Goal: Information Seeking & Learning: Get advice/opinions

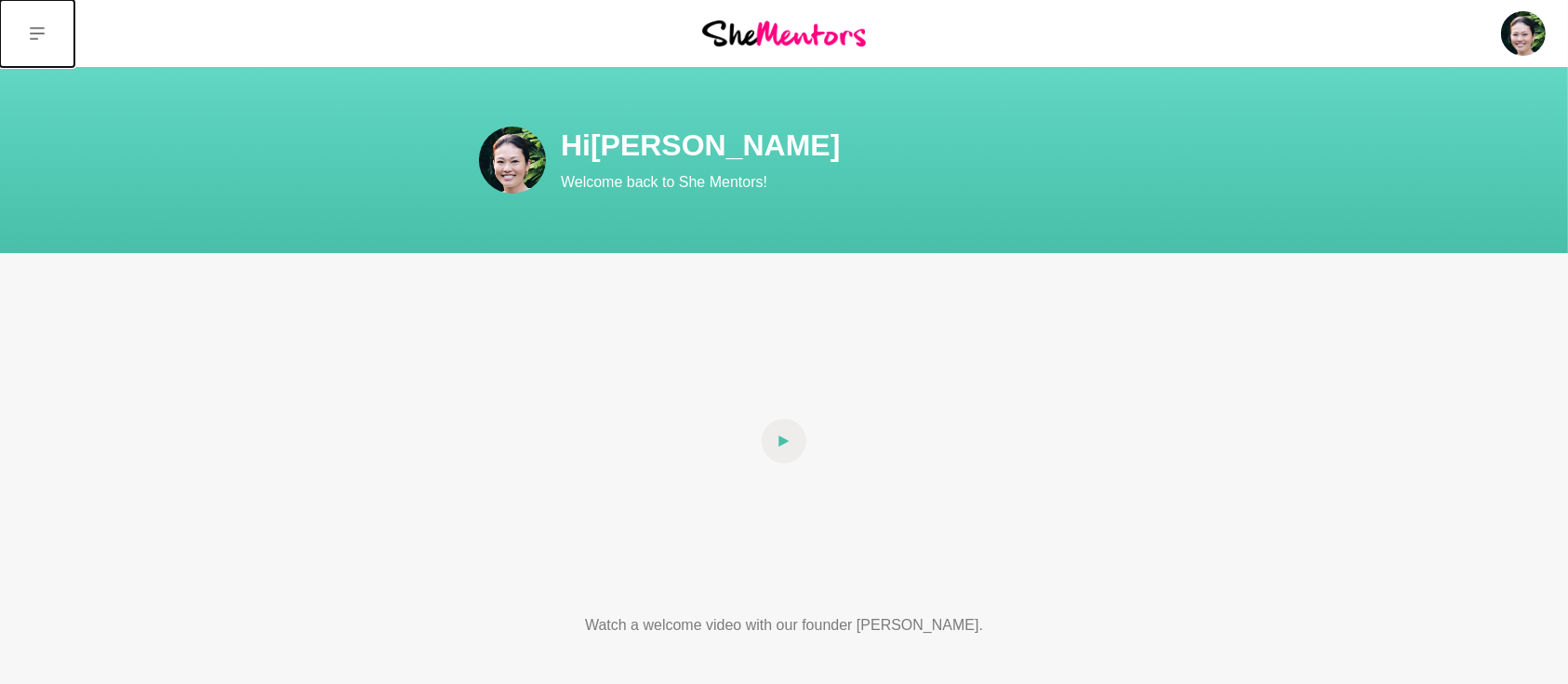
click at [30, 27] on icon at bounding box center [36, 32] width 15 height 13
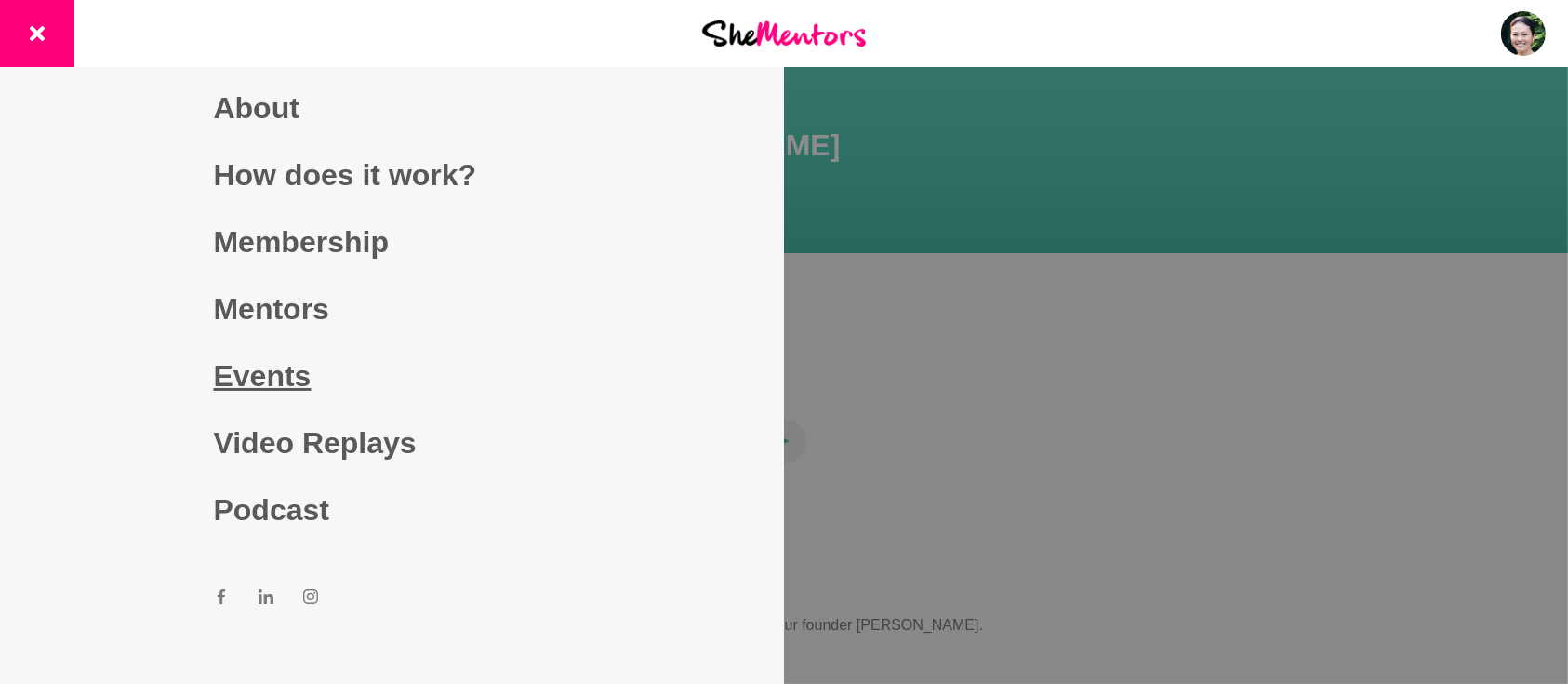
click at [281, 374] on link "Events" at bounding box center [392, 376] width 357 height 67
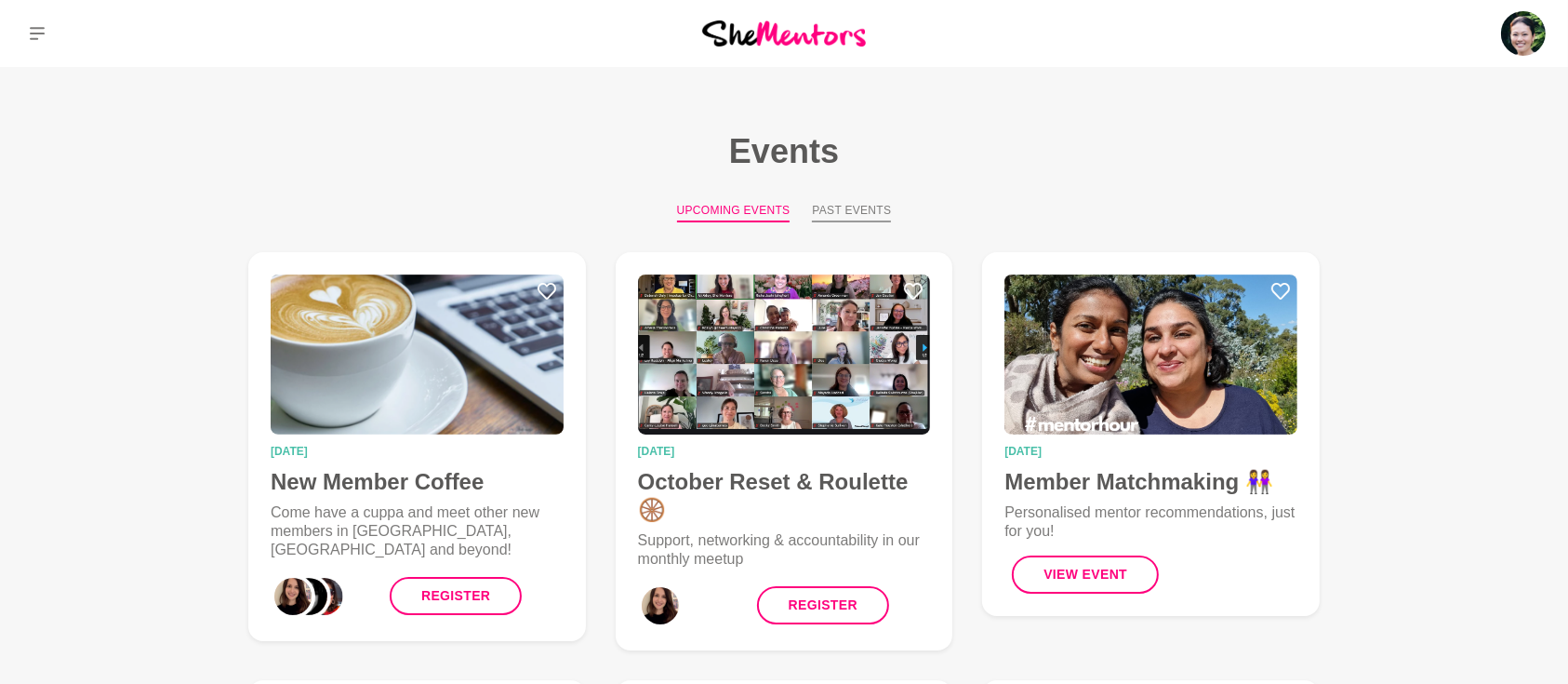
click at [842, 210] on button "Past Events" at bounding box center [851, 212] width 79 height 21
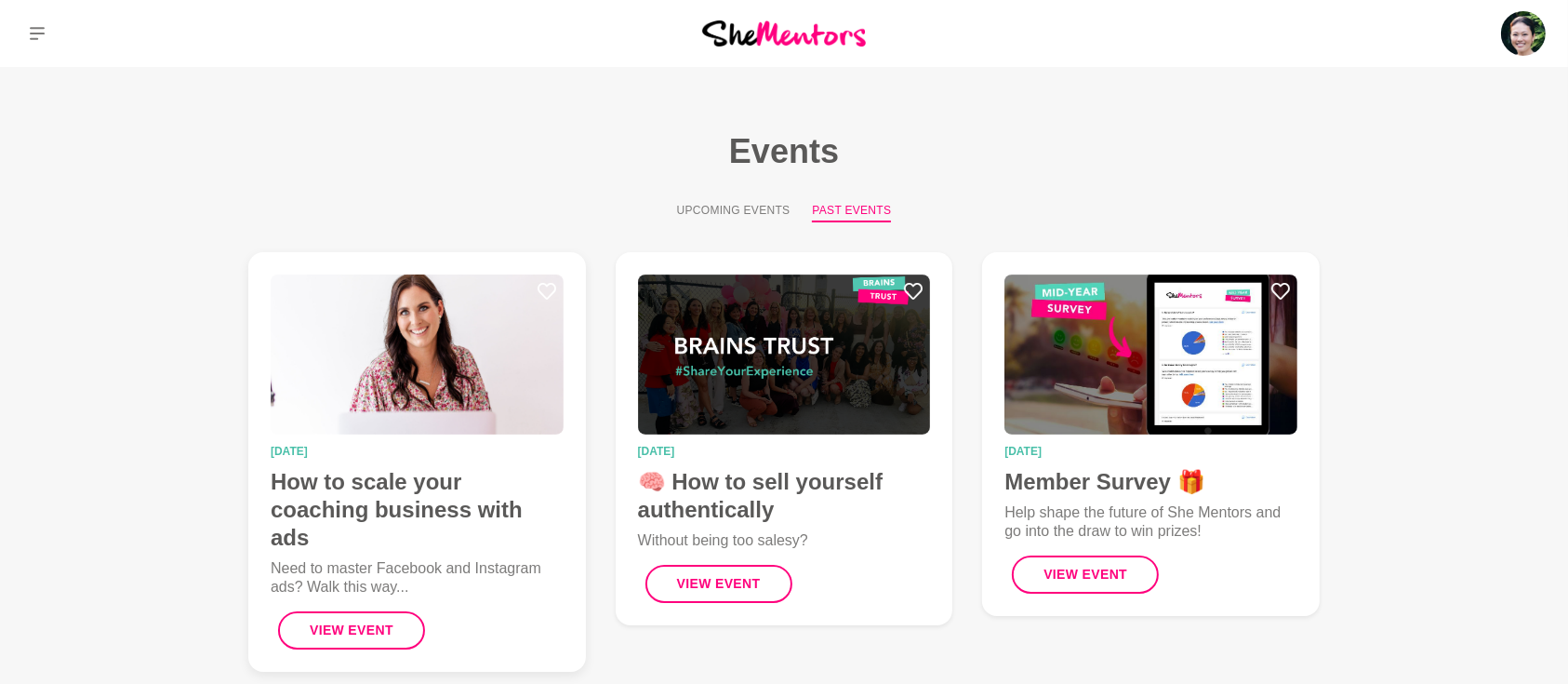
click at [432, 484] on h4 "How to scale your coaching business with ads" at bounding box center [417, 510] width 293 height 84
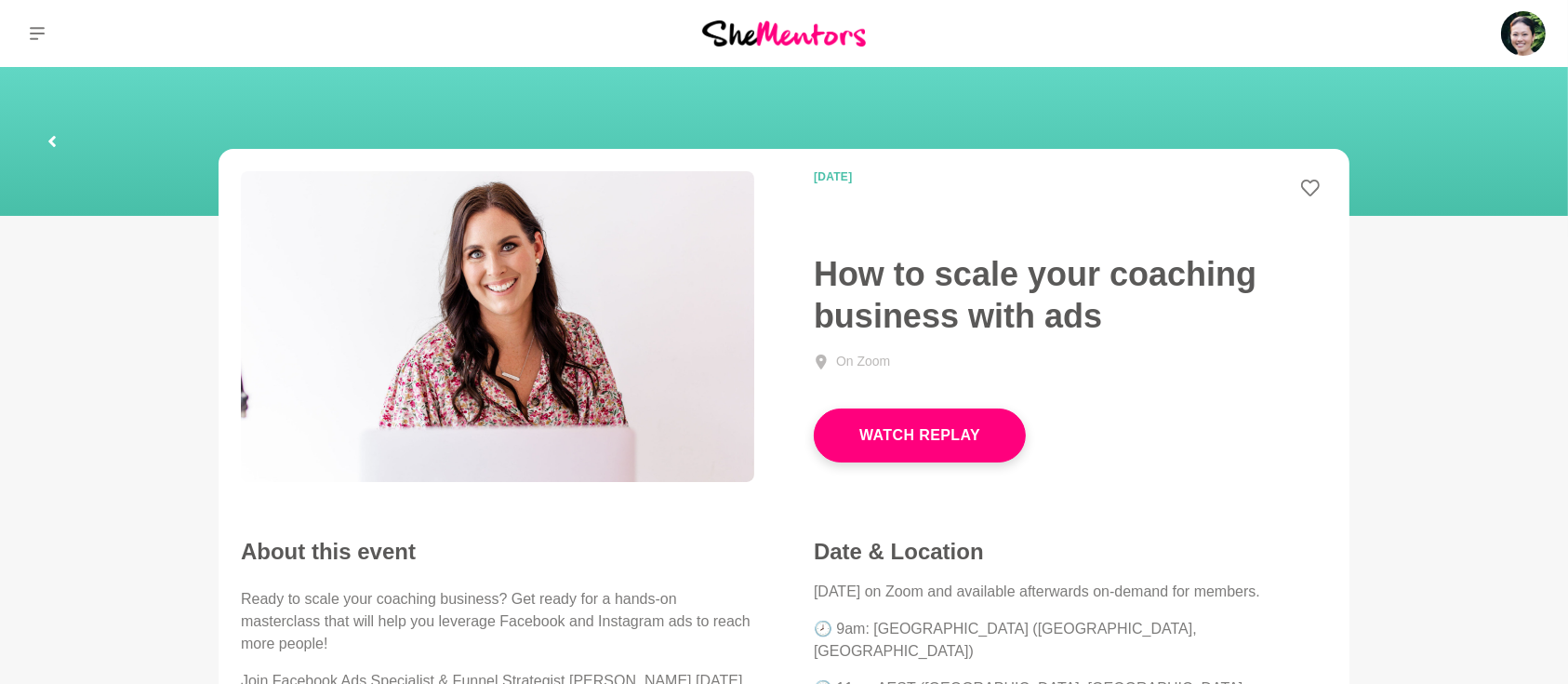
click at [50, 131] on icon at bounding box center [51, 141] width 11 height 60
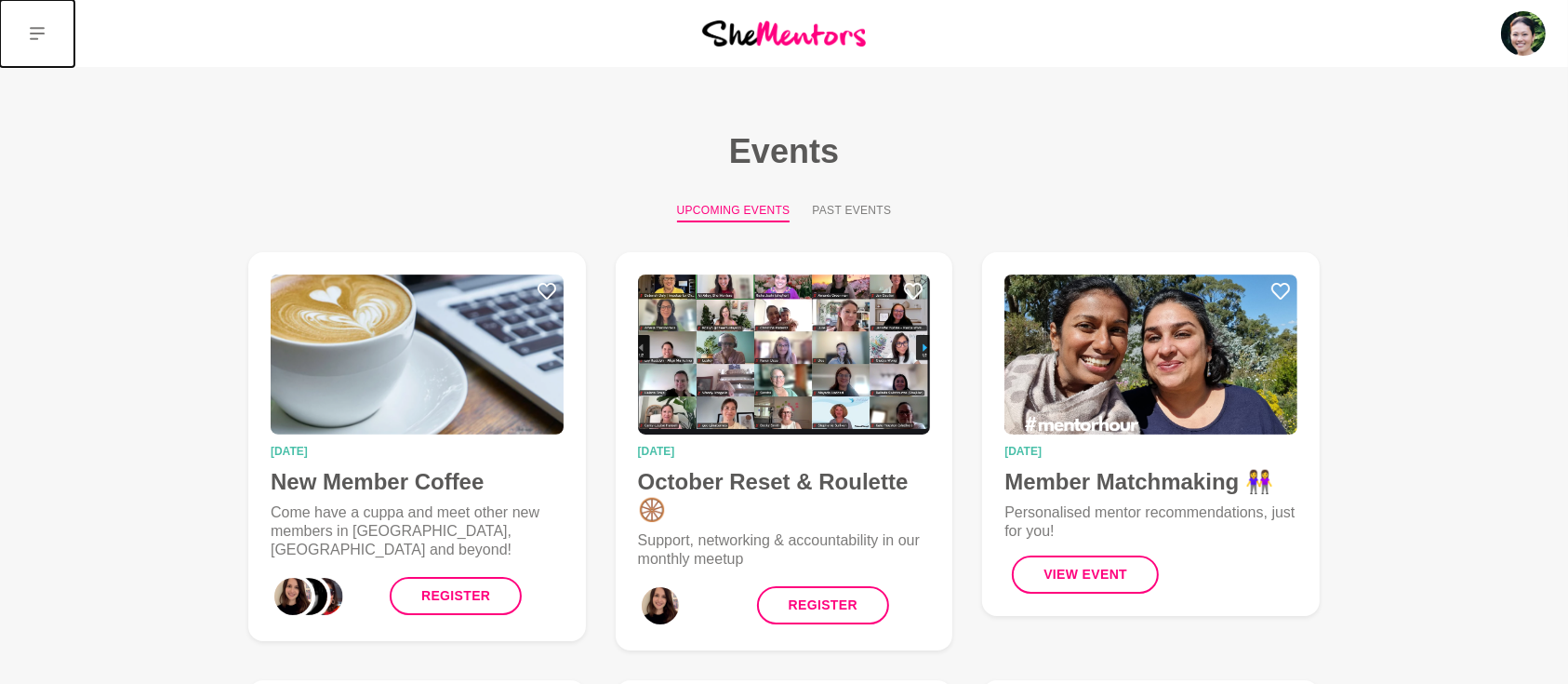
click at [31, 33] on icon at bounding box center [36, 32] width 15 height 13
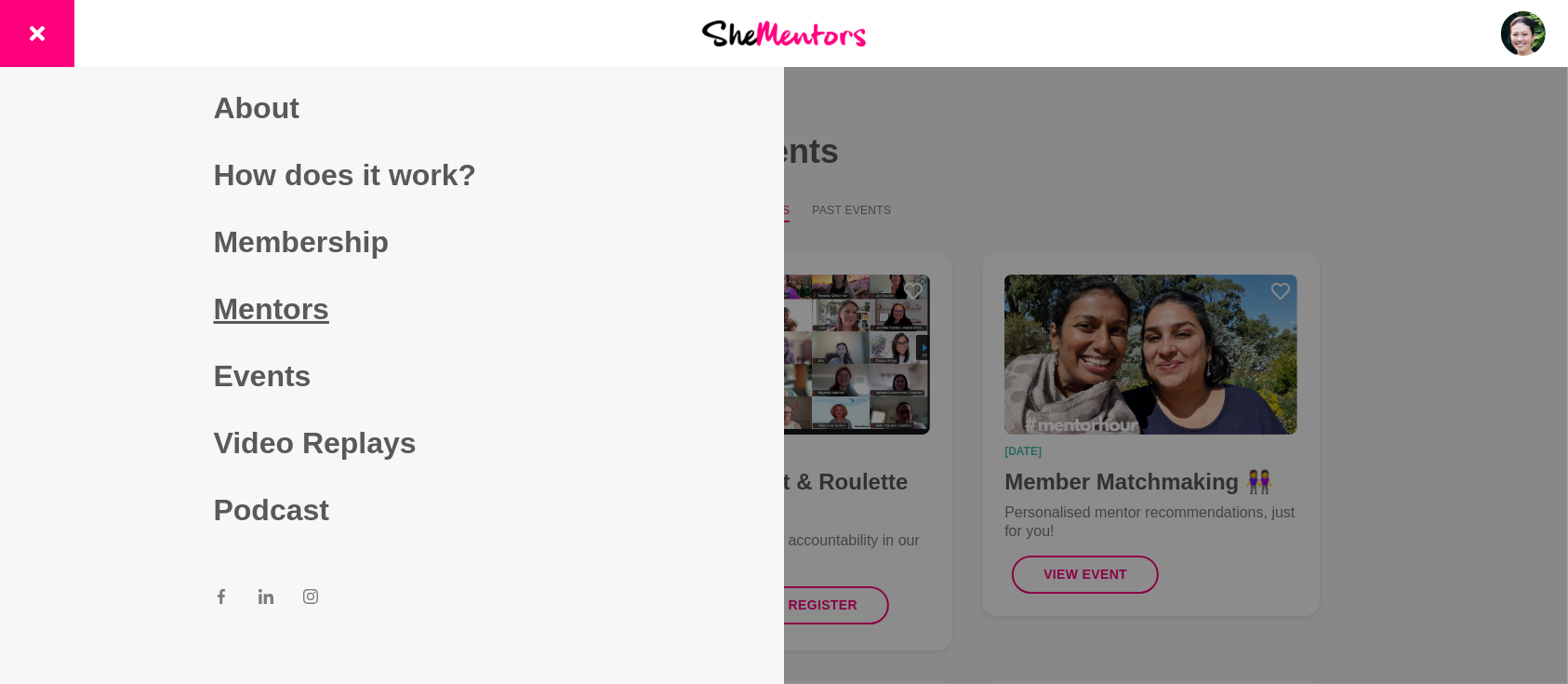
click at [248, 296] on link "Mentors" at bounding box center [392, 309] width 357 height 67
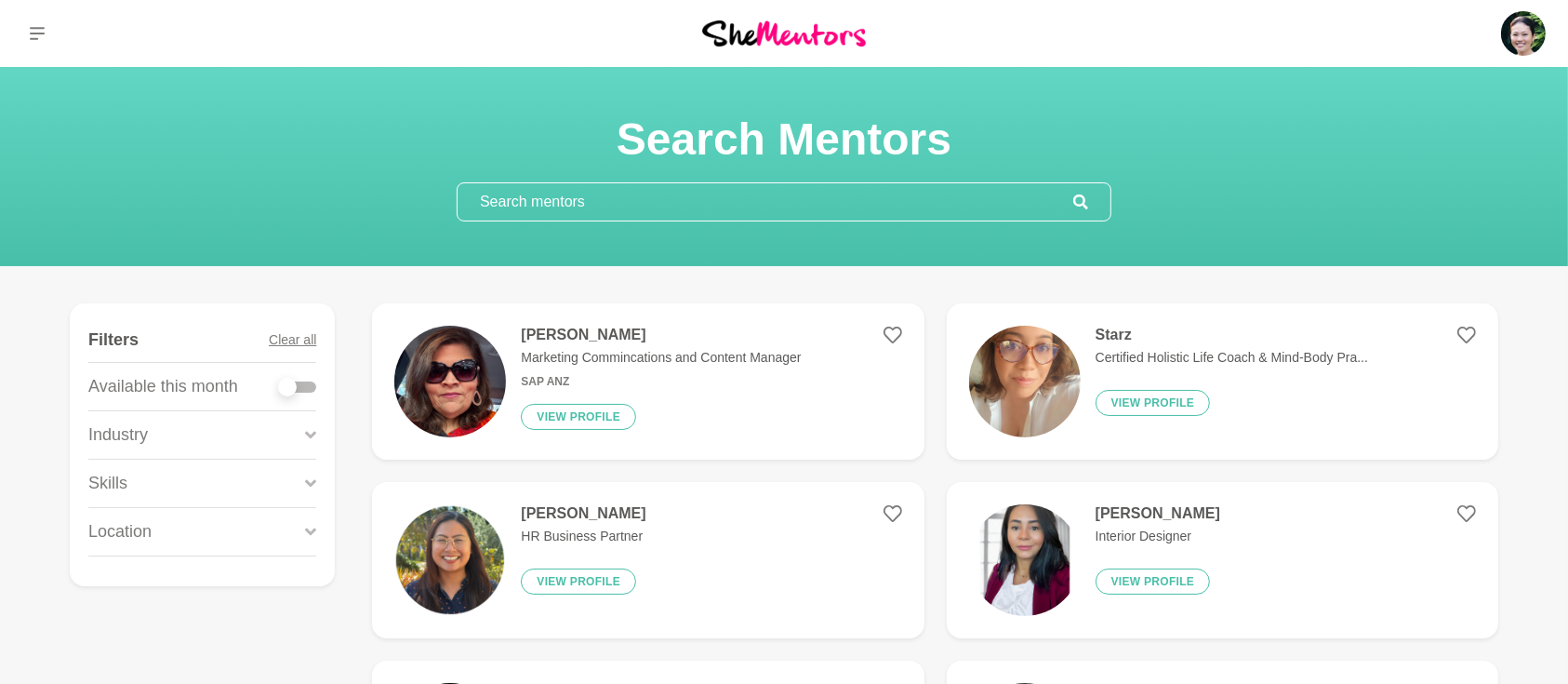
click at [564, 207] on input "text" at bounding box center [765, 202] width 616 height 37
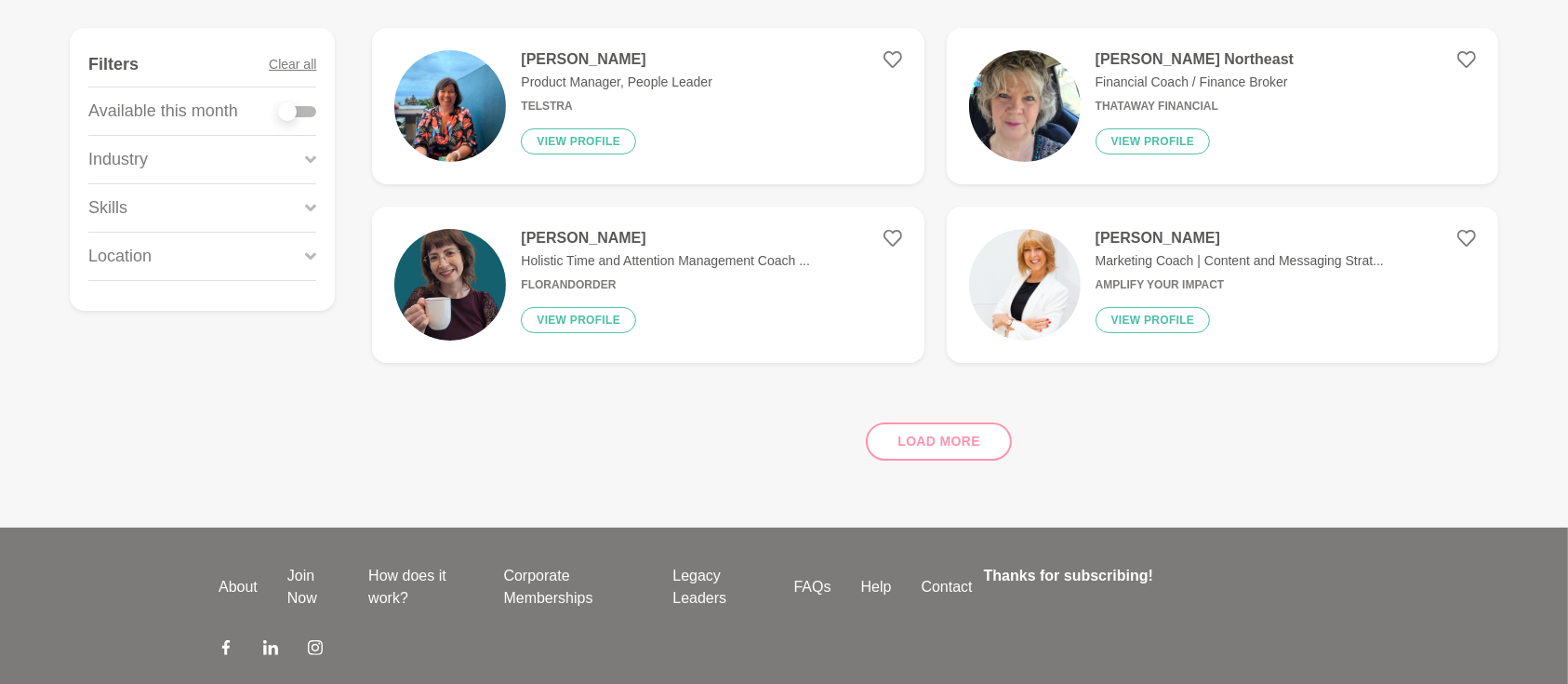
scroll to position [331, 0]
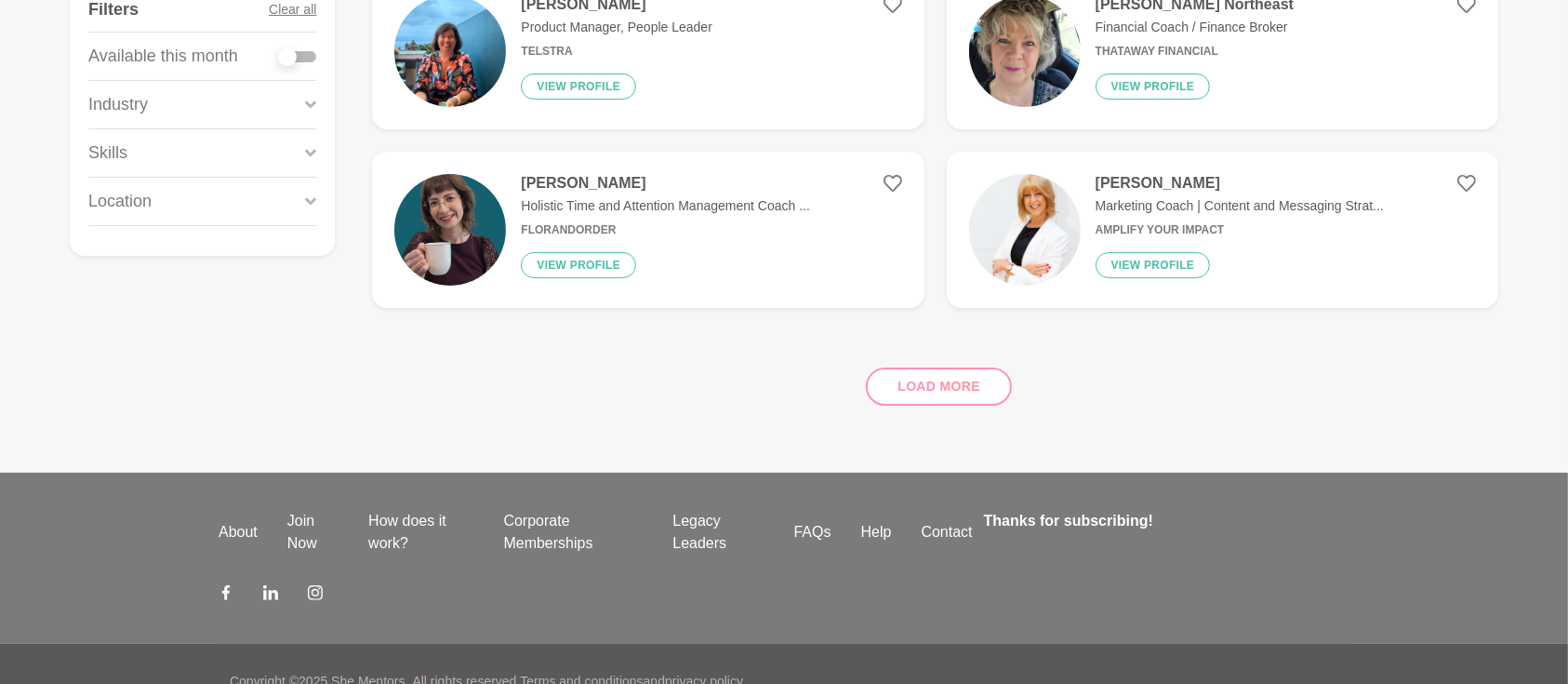
click at [952, 388] on div "Load more" at bounding box center [935, 379] width 1126 height 112
click at [944, 379] on div "Load more" at bounding box center [935, 379] width 1126 height 112
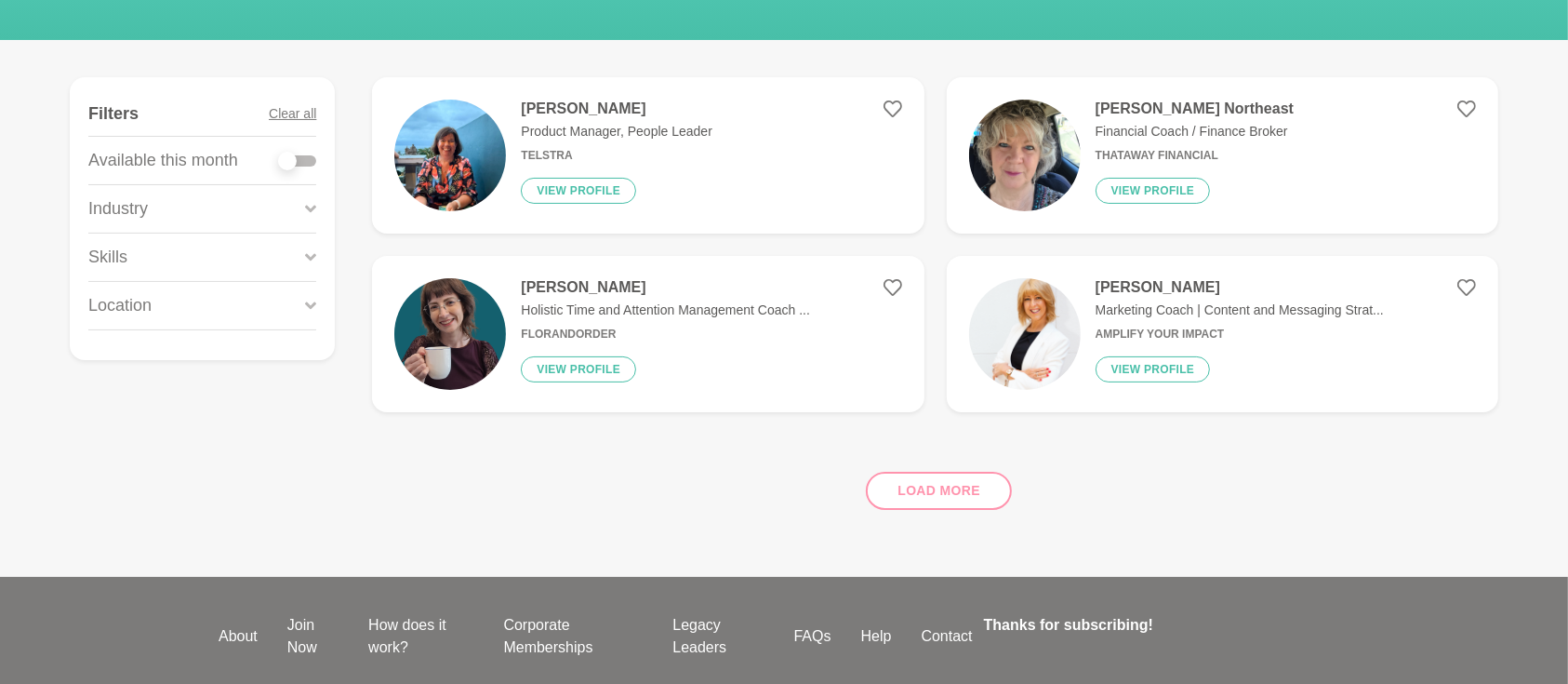
scroll to position [0, 0]
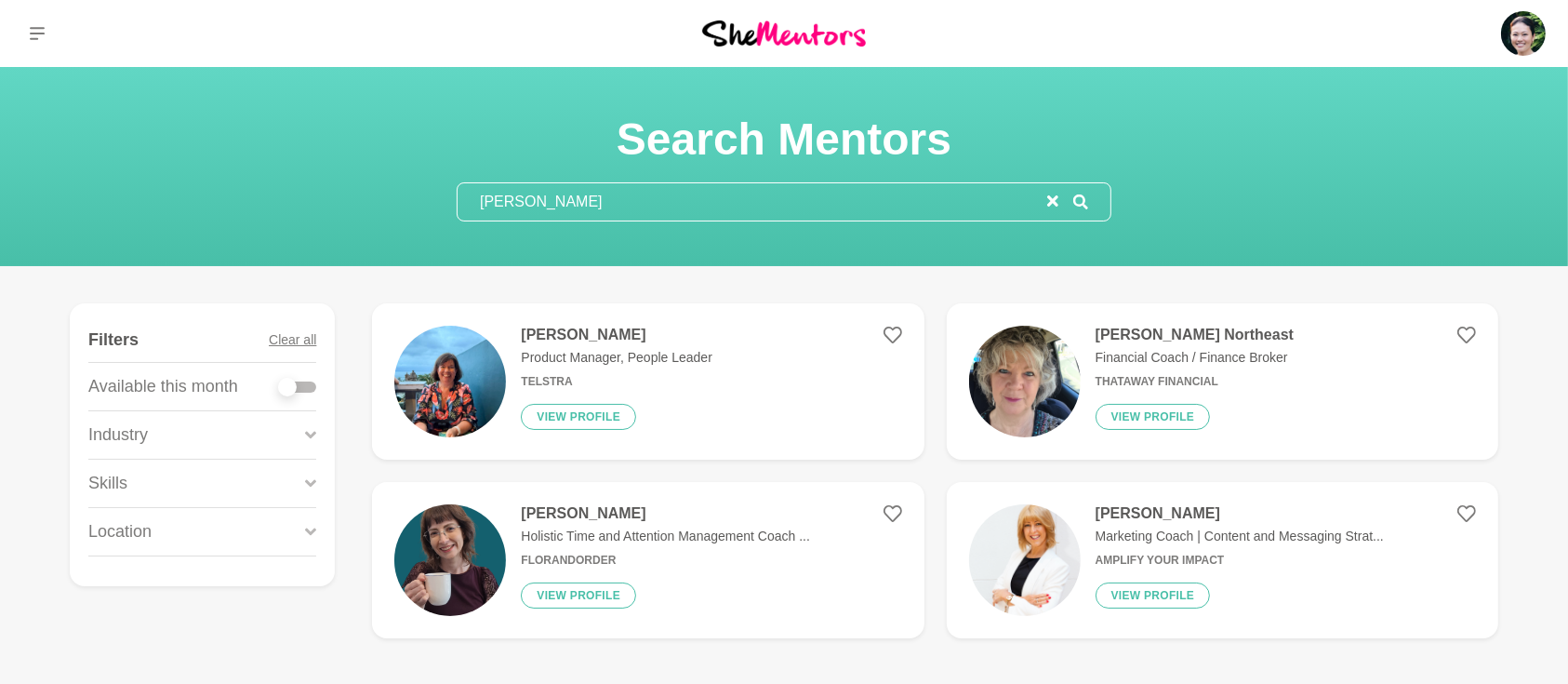
drag, startPoint x: 612, startPoint y: 197, endPoint x: 524, endPoint y: 197, distance: 88.0
click at [524, 197] on input "[PERSON_NAME]" at bounding box center [752, 202] width 589 height 37
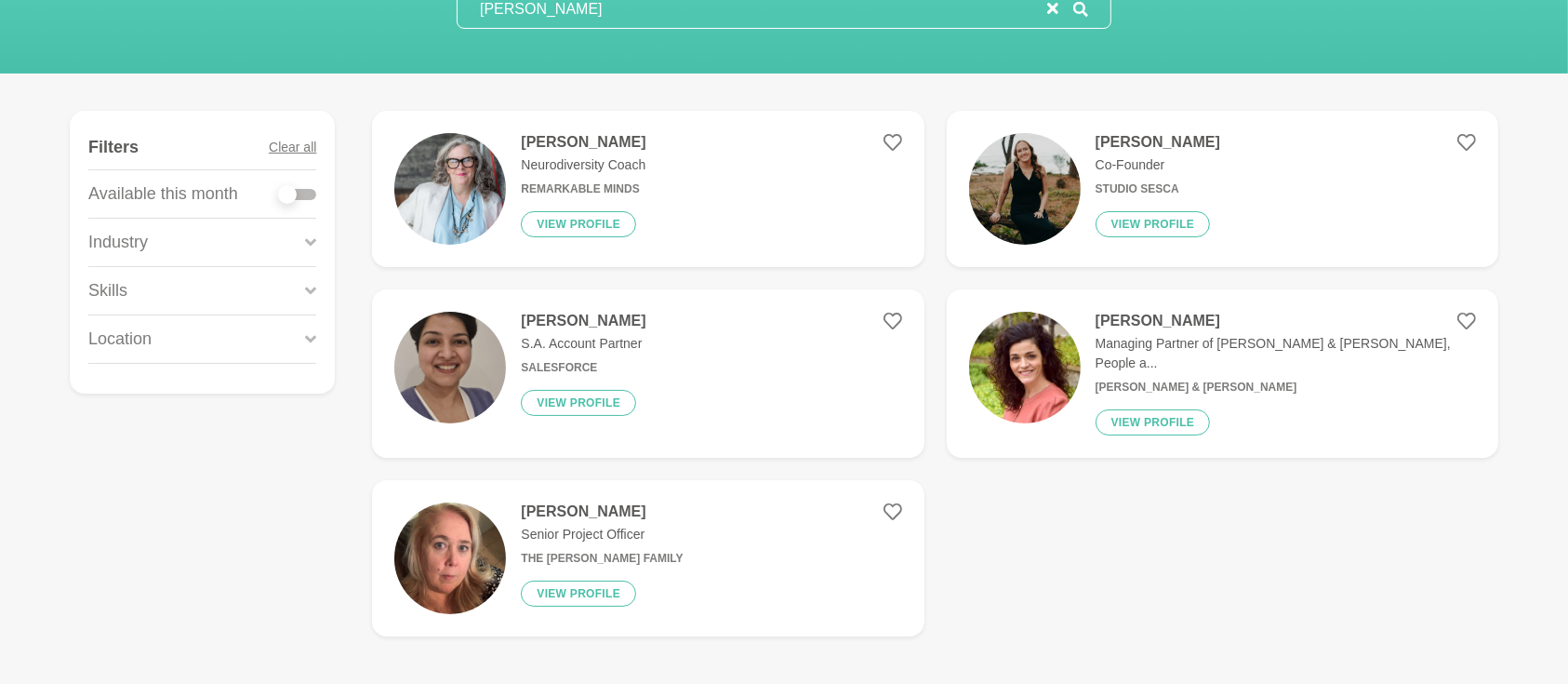
scroll to position [248, 0]
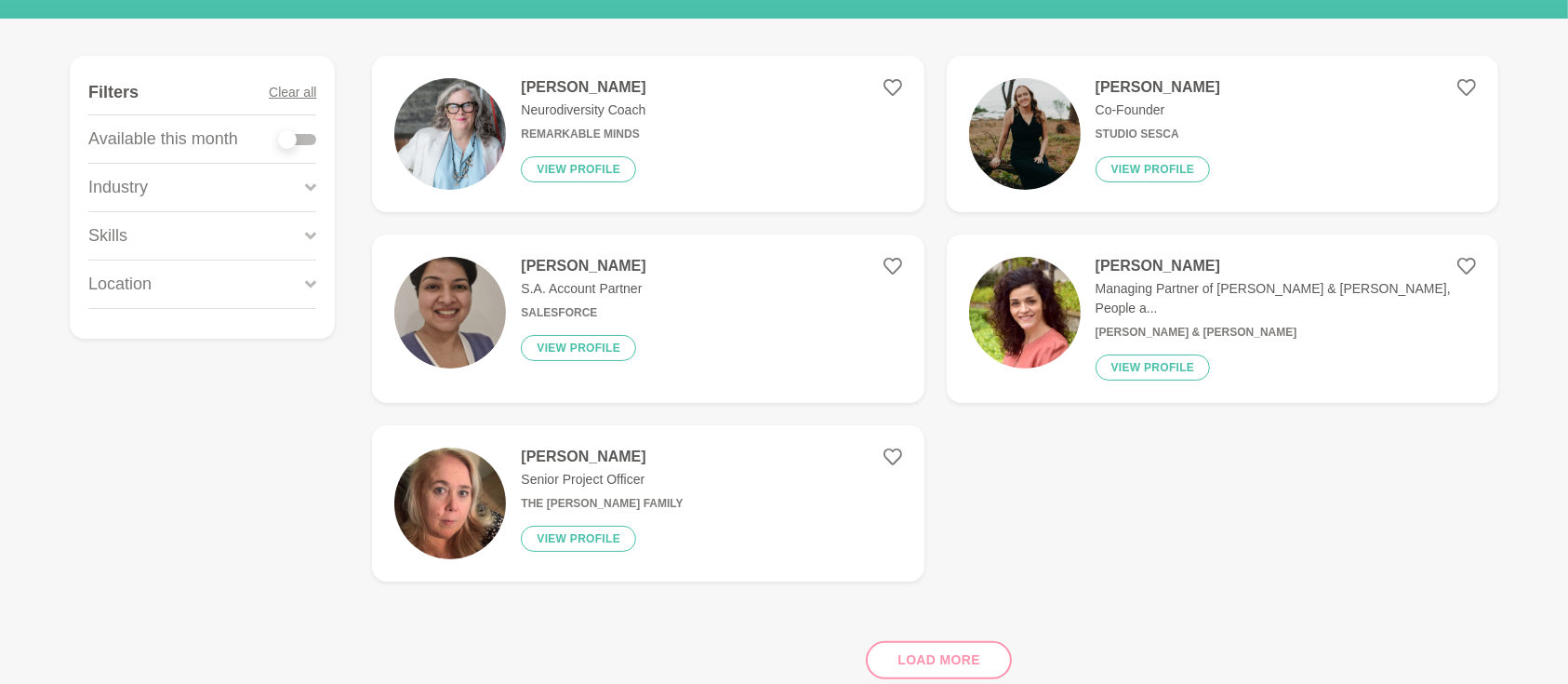
click at [956, 653] on div "Load more" at bounding box center [935, 653] width 1126 height 112
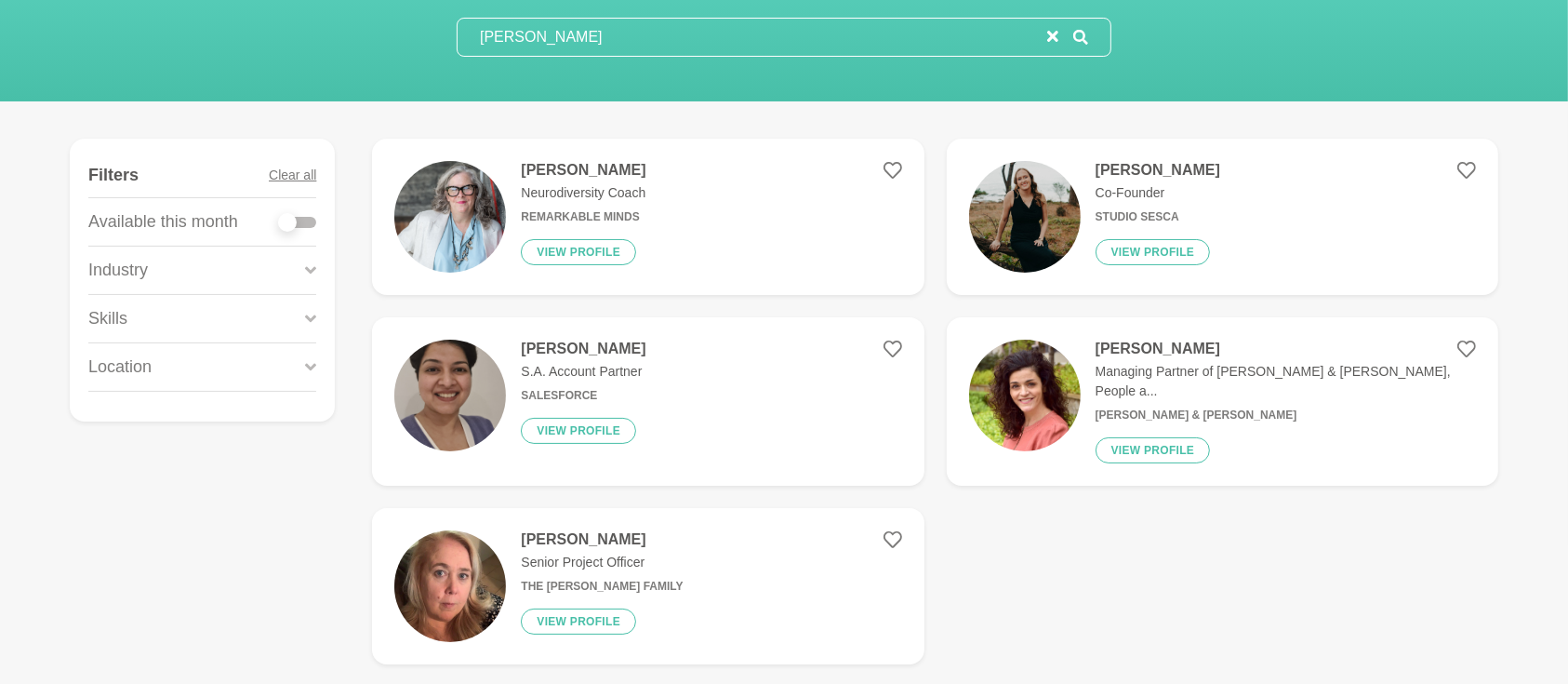
scroll to position [0, 0]
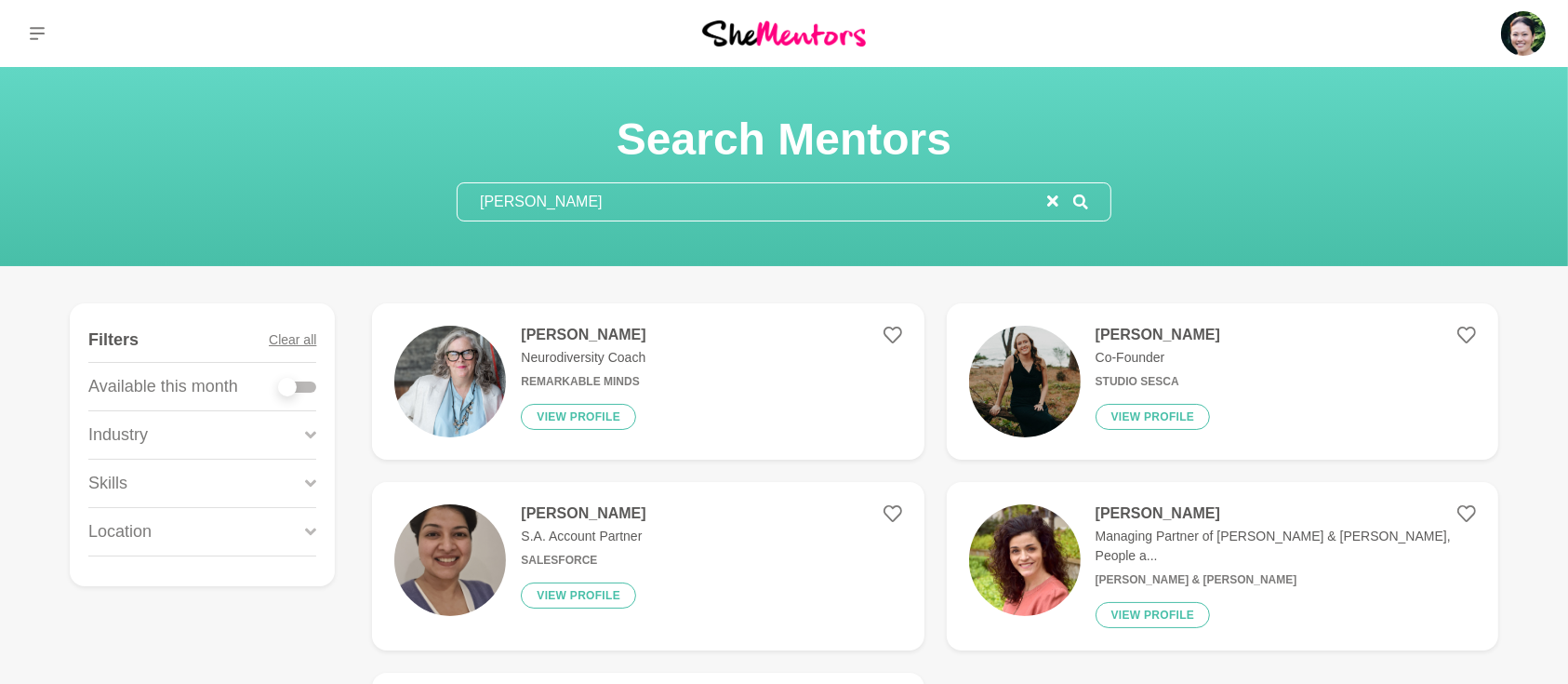
drag, startPoint x: 760, startPoint y: 197, endPoint x: 451, endPoint y: 213, distance: 309.4
click at [452, 213] on section "Search Mentors [PERSON_NAME]" at bounding box center [784, 166] width 714 height 110
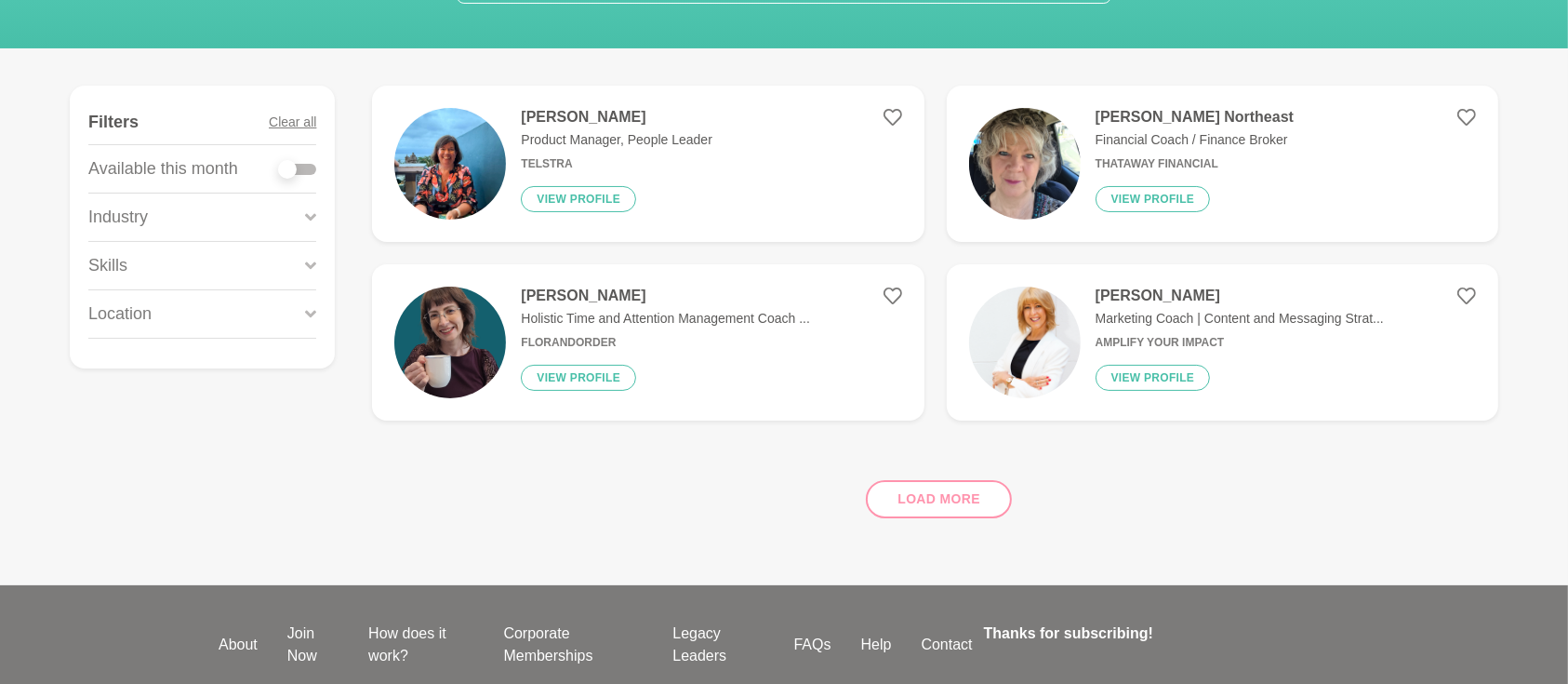
scroll to position [248, 0]
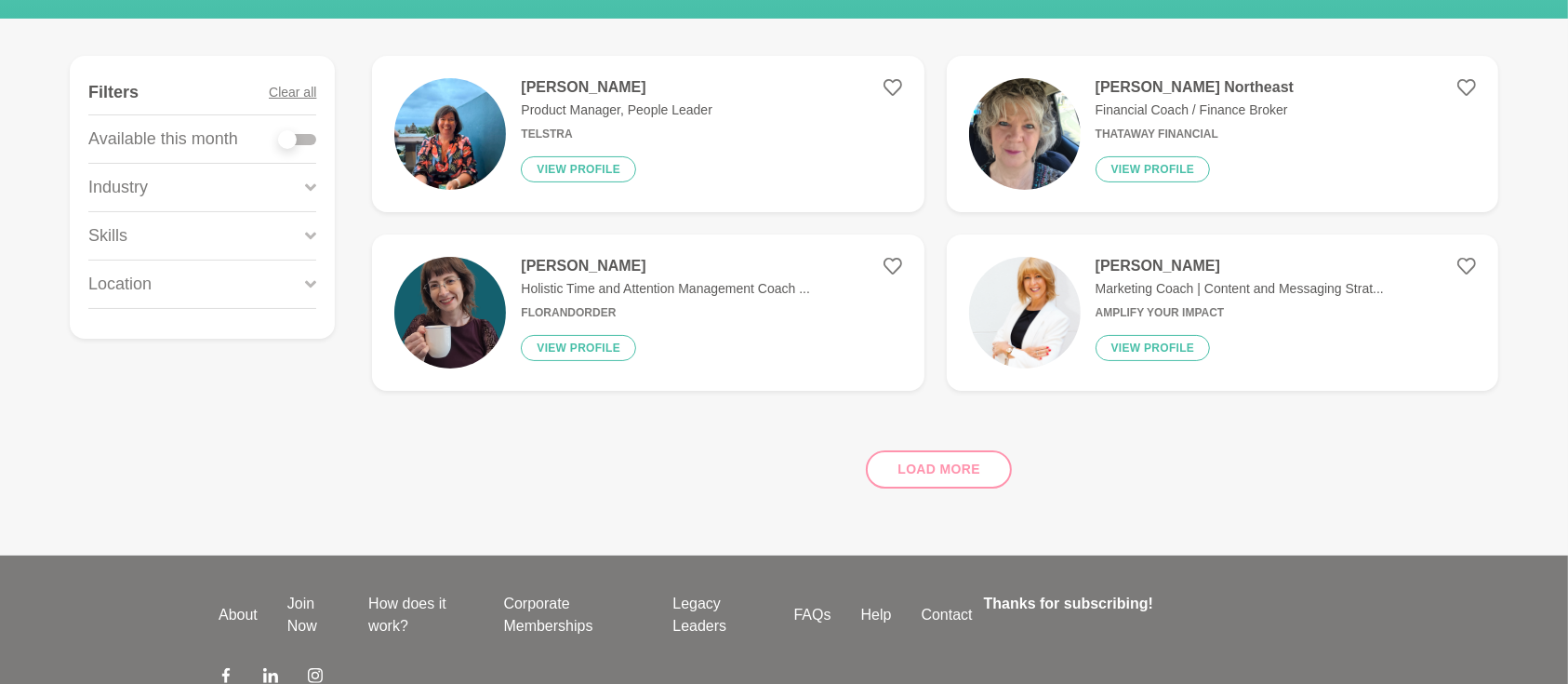
click at [928, 469] on div "Load more" at bounding box center [935, 462] width 1126 height 112
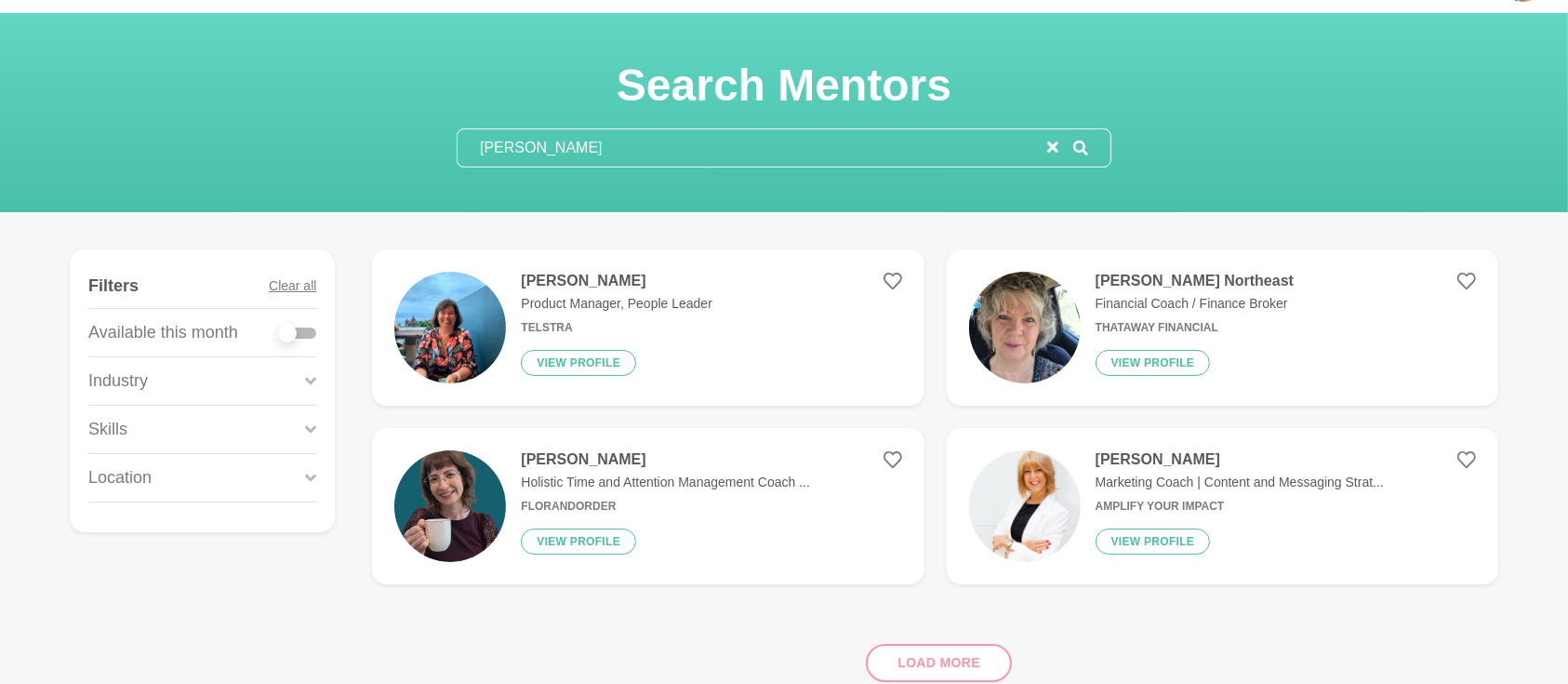
scroll to position [82, 0]
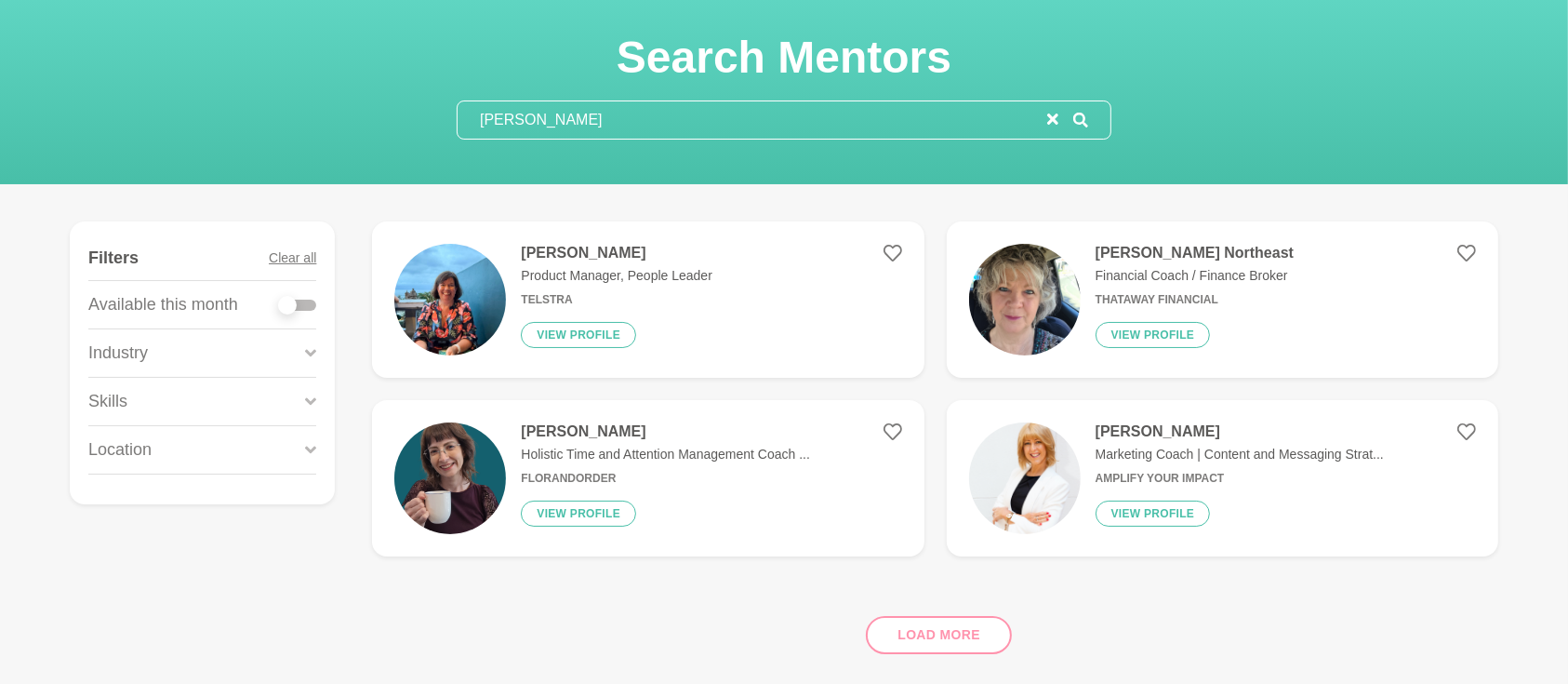
click at [957, 123] on input "[PERSON_NAME]" at bounding box center [752, 120] width 589 height 37
drag, startPoint x: 647, startPoint y: 126, endPoint x: 342, endPoint y: 101, distance: 306.0
click at [348, 104] on div "Search Mentors [PERSON_NAME]" at bounding box center [784, 85] width 1524 height 110
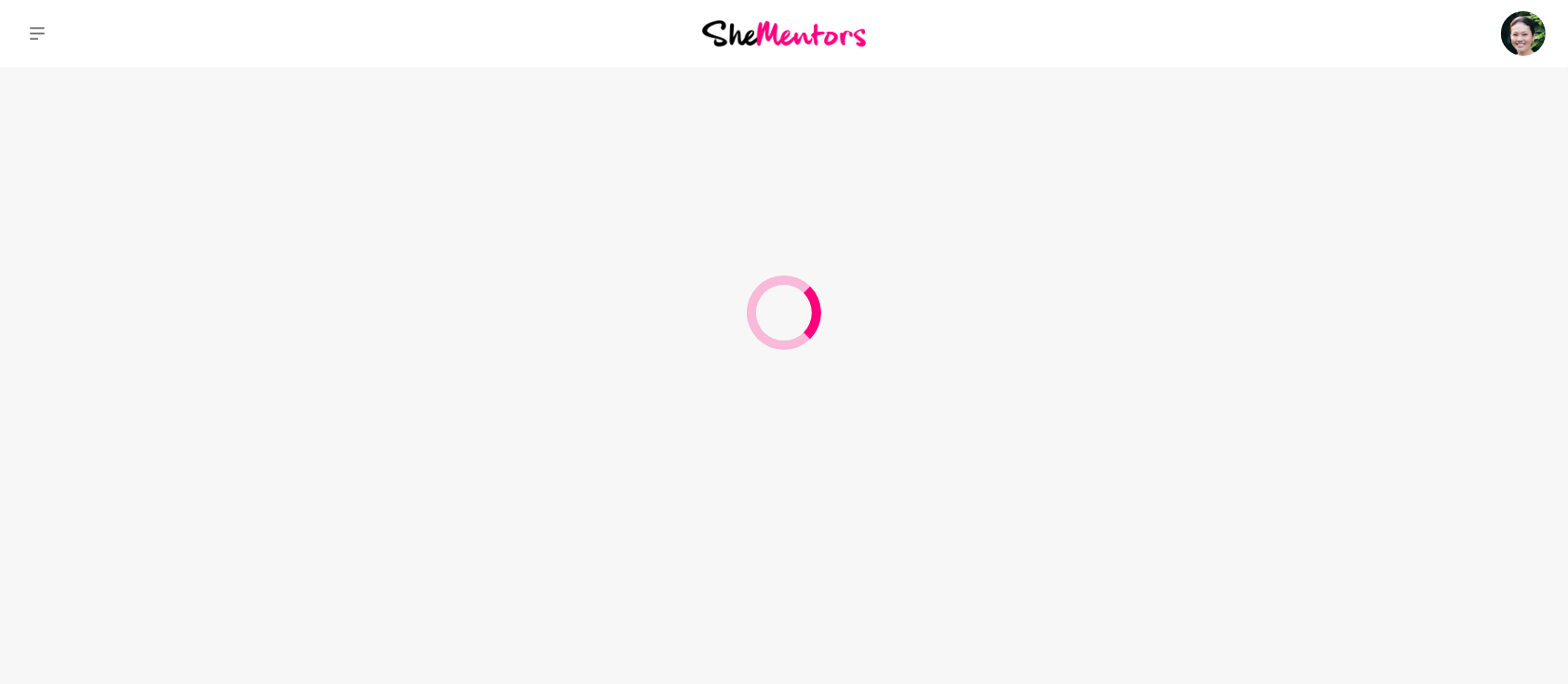
scroll to position [0, 0]
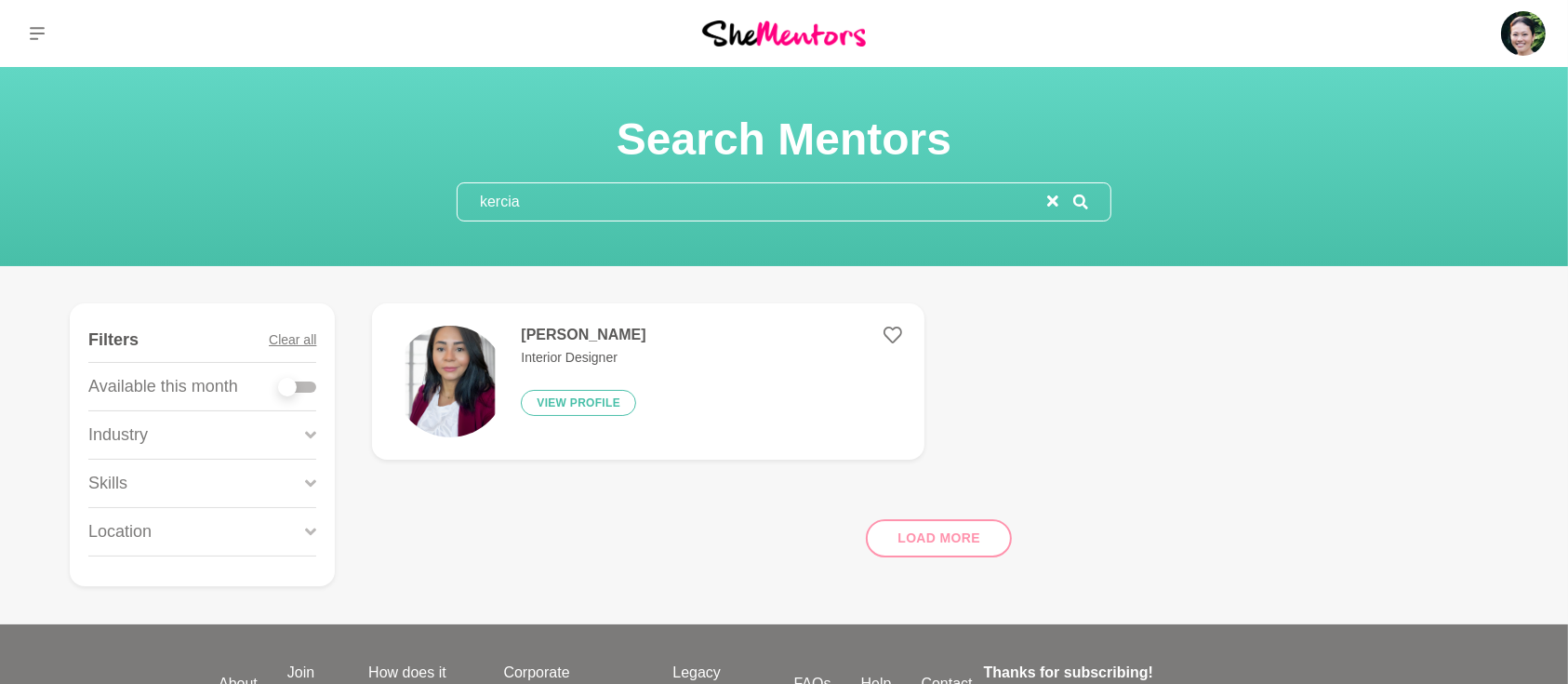
type input "kercia"
click at [572, 336] on h4 "[PERSON_NAME]" at bounding box center [582, 335] width 125 height 19
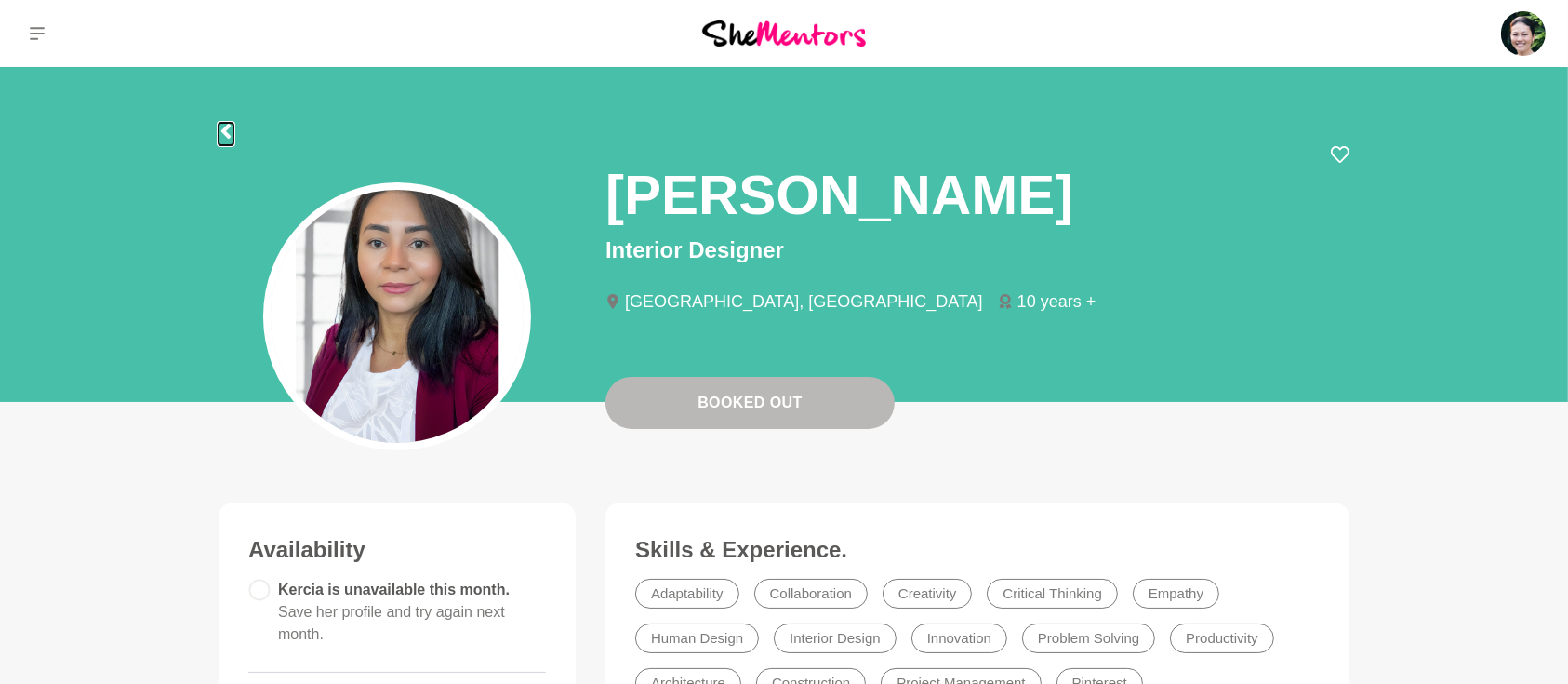
click at [228, 130] on icon at bounding box center [225, 131] width 15 height 15
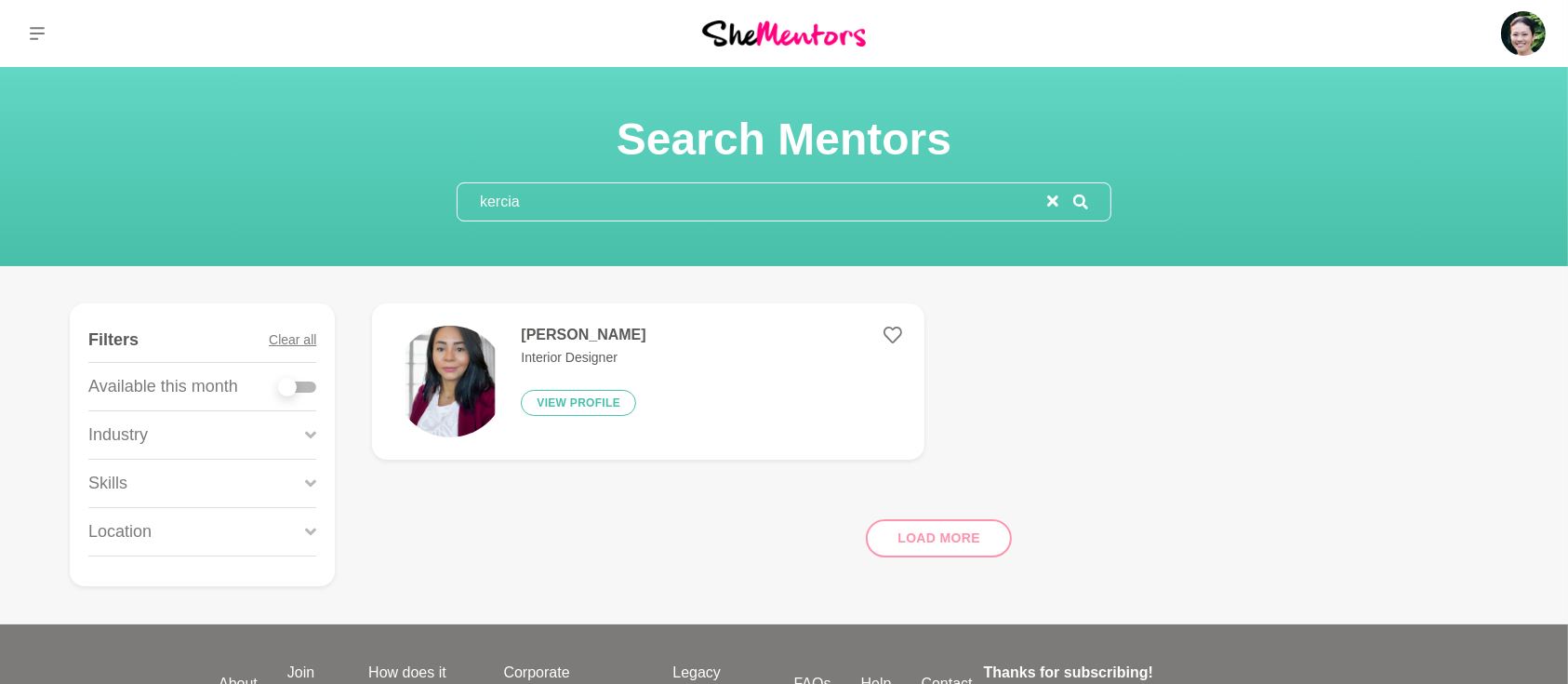
click at [1048, 203] on icon "reset" at bounding box center [1053, 201] width 11 height 11
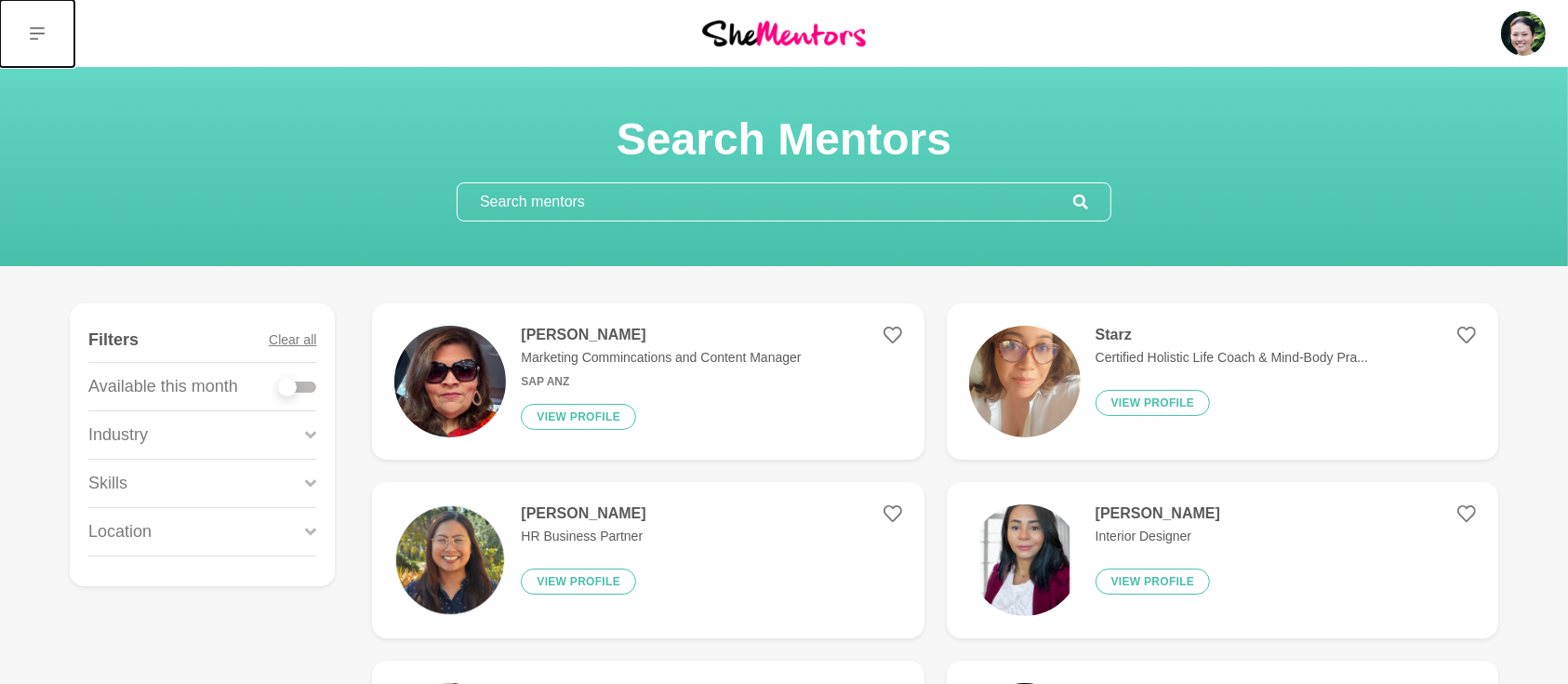
click at [42, 25] on button at bounding box center [37, 33] width 75 height 67
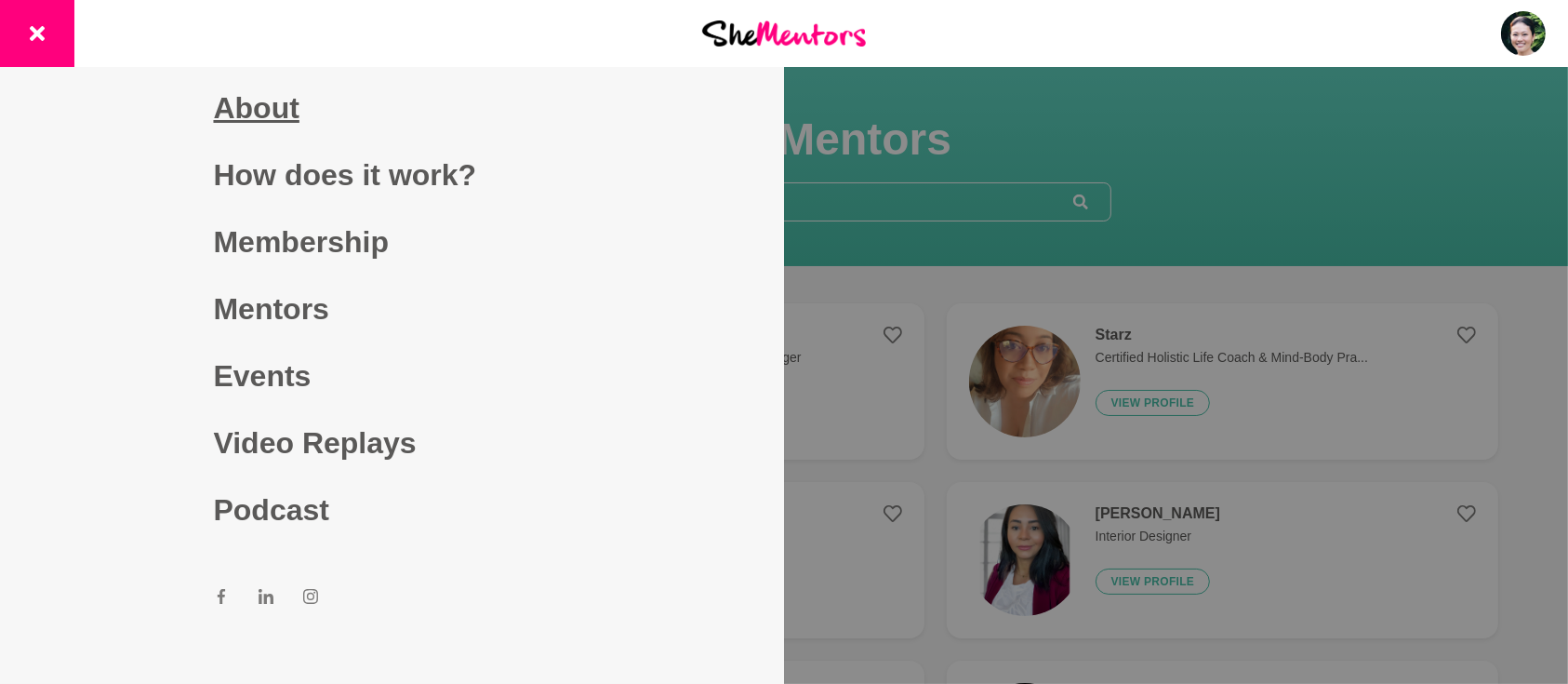
click at [240, 109] on link "About" at bounding box center [392, 108] width 357 height 67
